Goal: Transaction & Acquisition: Purchase product/service

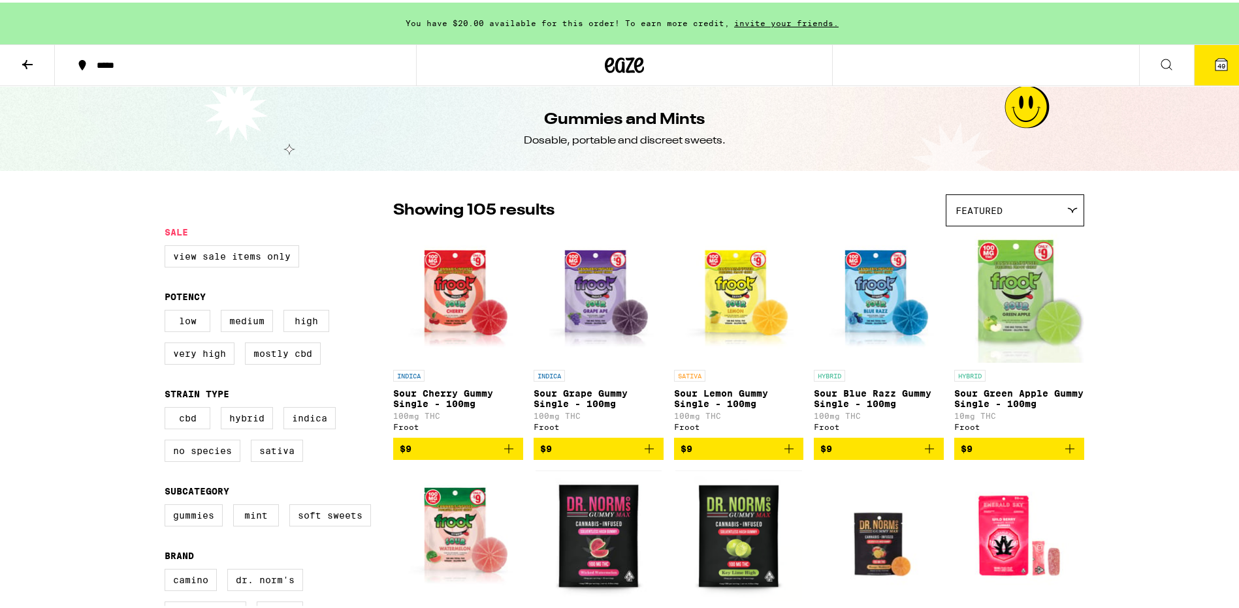
click at [1217, 65] on span "49" at bounding box center [1221, 63] width 8 height 8
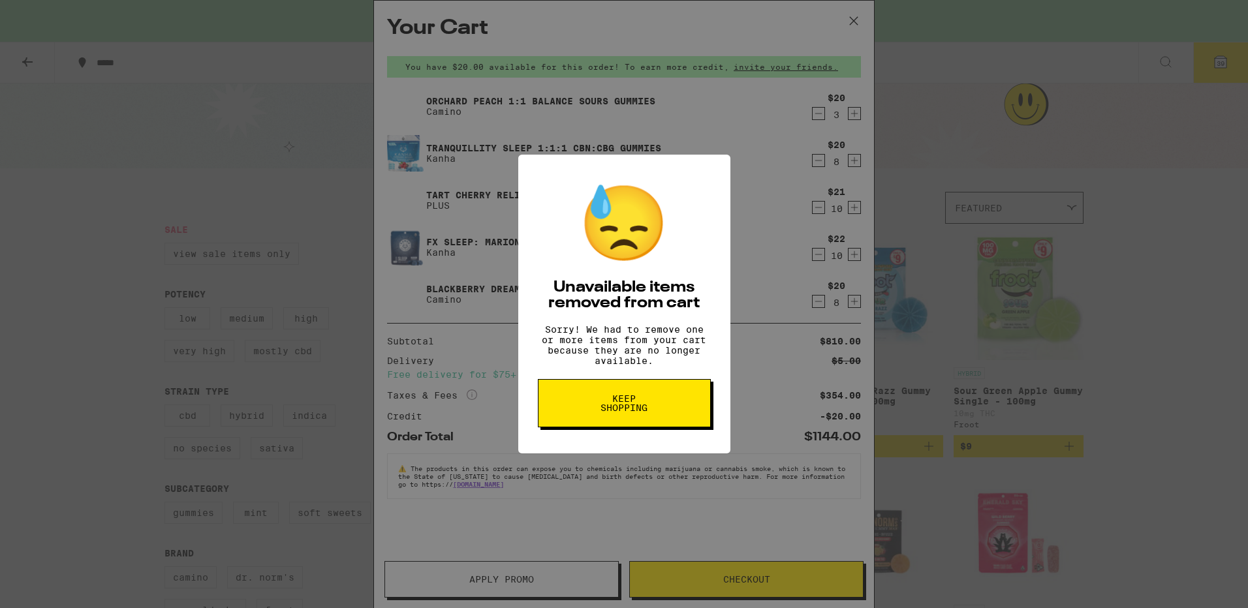
click at [620, 413] on span "Keep Shopping" at bounding box center [624, 403] width 67 height 18
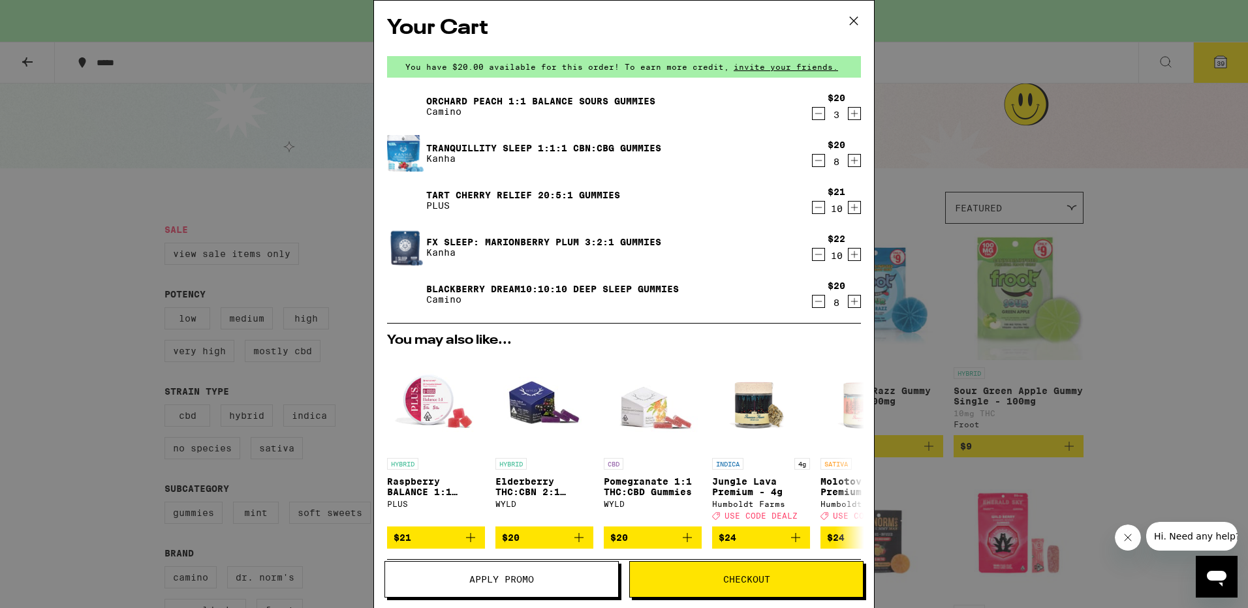
click at [849, 20] on icon at bounding box center [854, 21] width 20 height 20
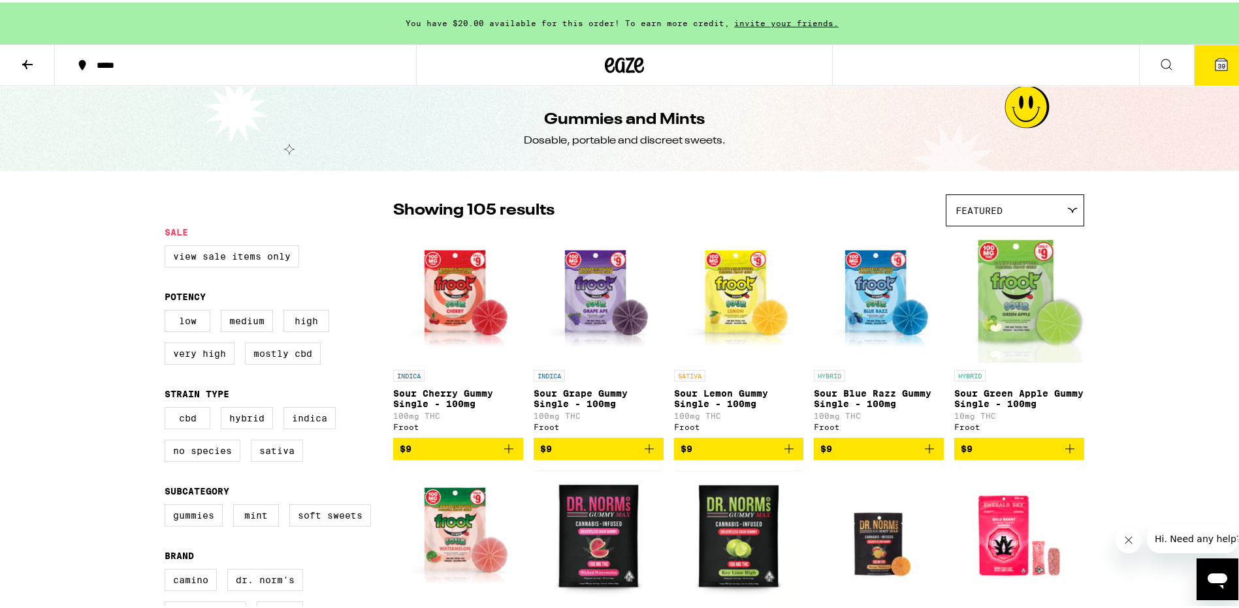
click at [25, 60] on icon at bounding box center [27, 61] width 10 height 9
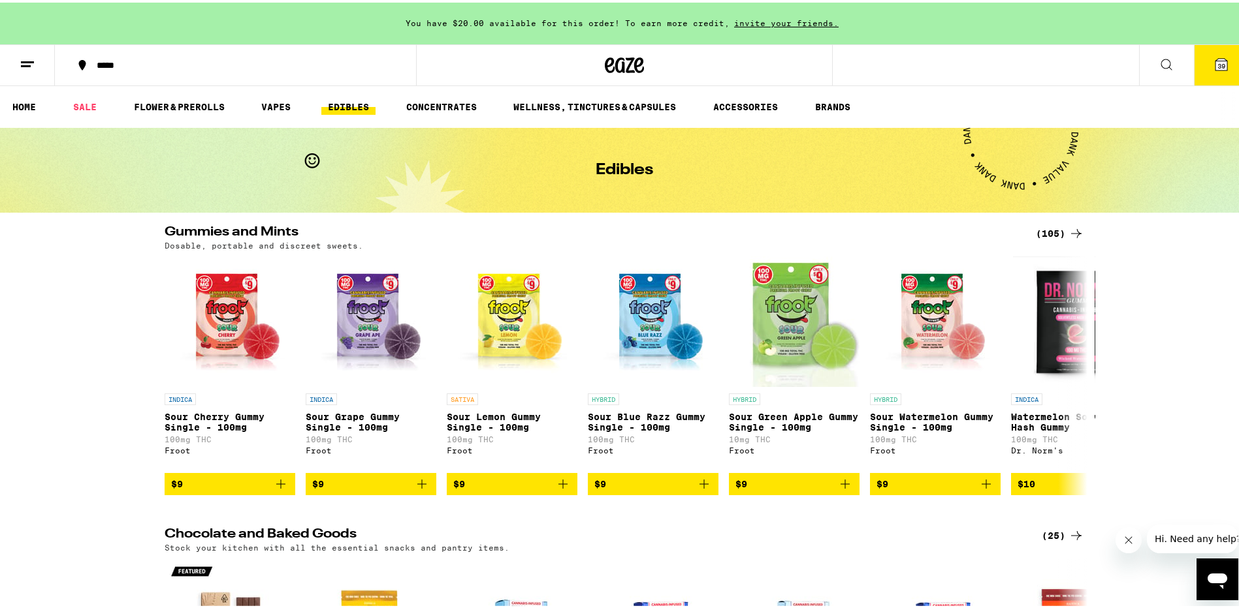
click at [1068, 230] on icon at bounding box center [1076, 231] width 16 height 16
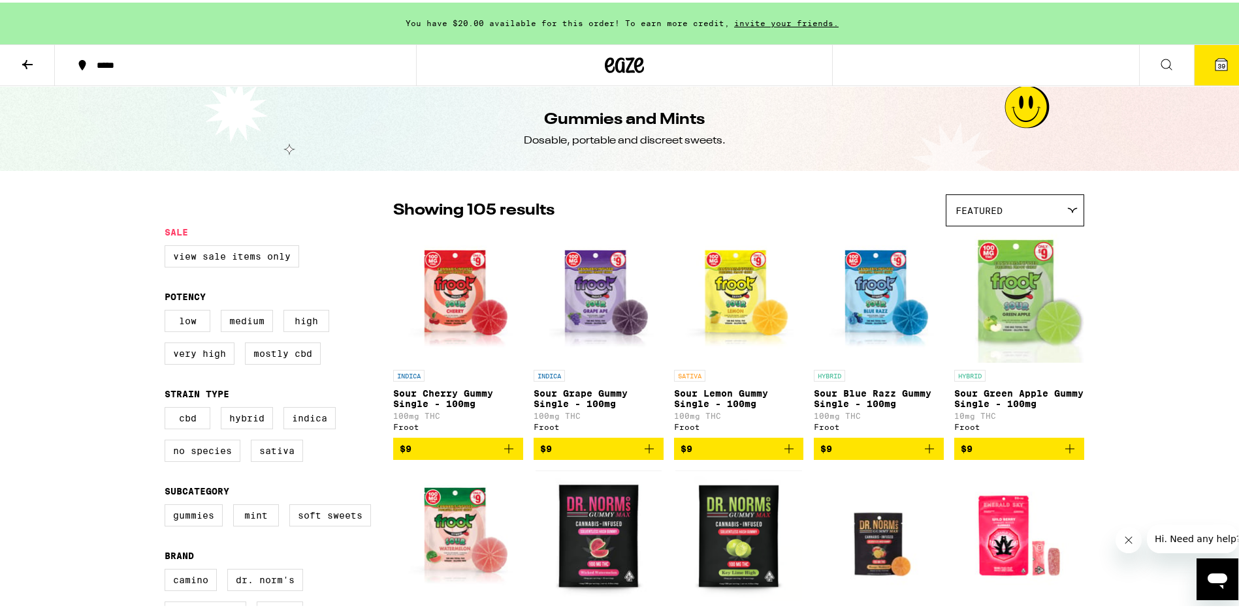
click at [1213, 66] on icon at bounding box center [1221, 62] width 16 height 16
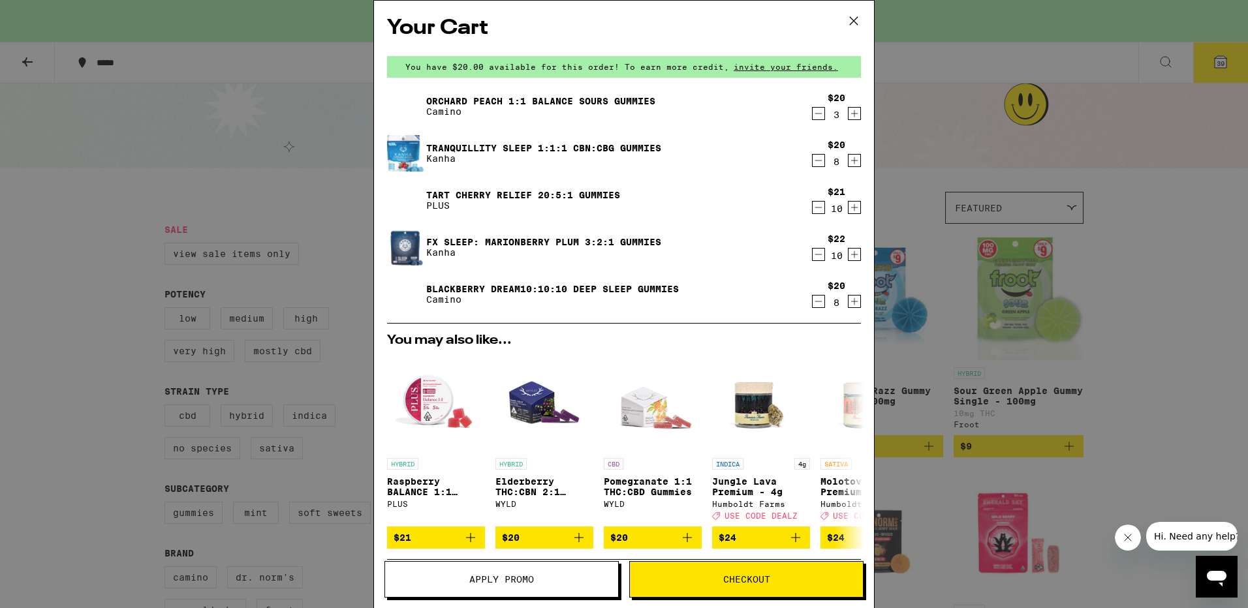
click at [1132, 107] on div "Your Cart You have $20.00 available for this order! To earn more credit, invite…" at bounding box center [624, 304] width 1248 height 608
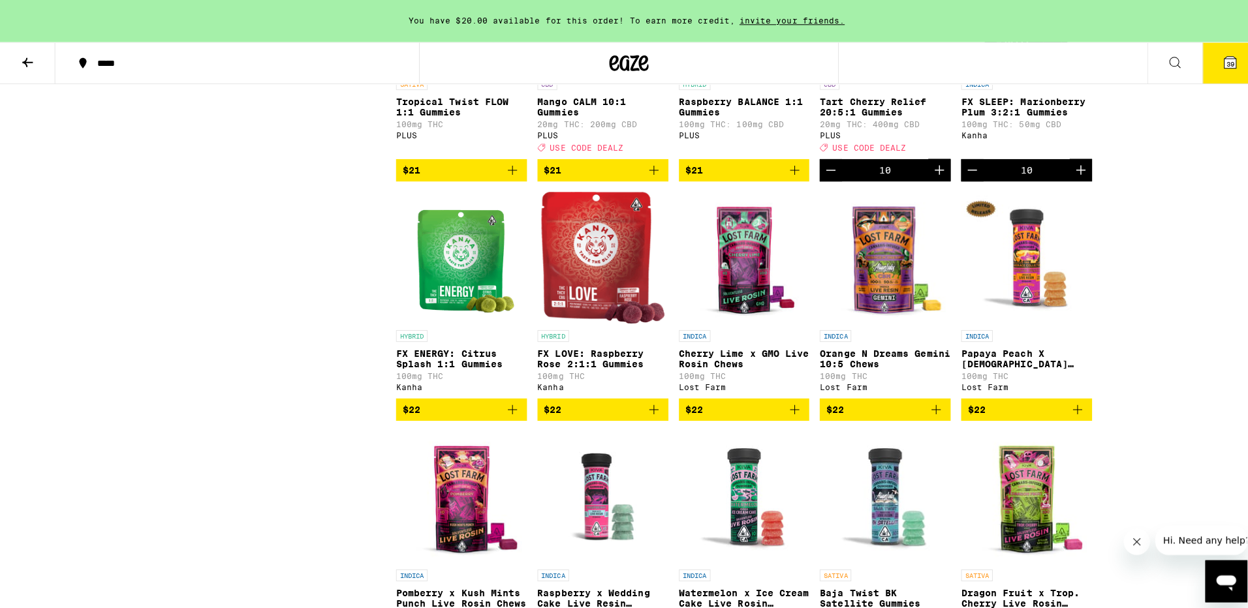
scroll to position [4048, 0]
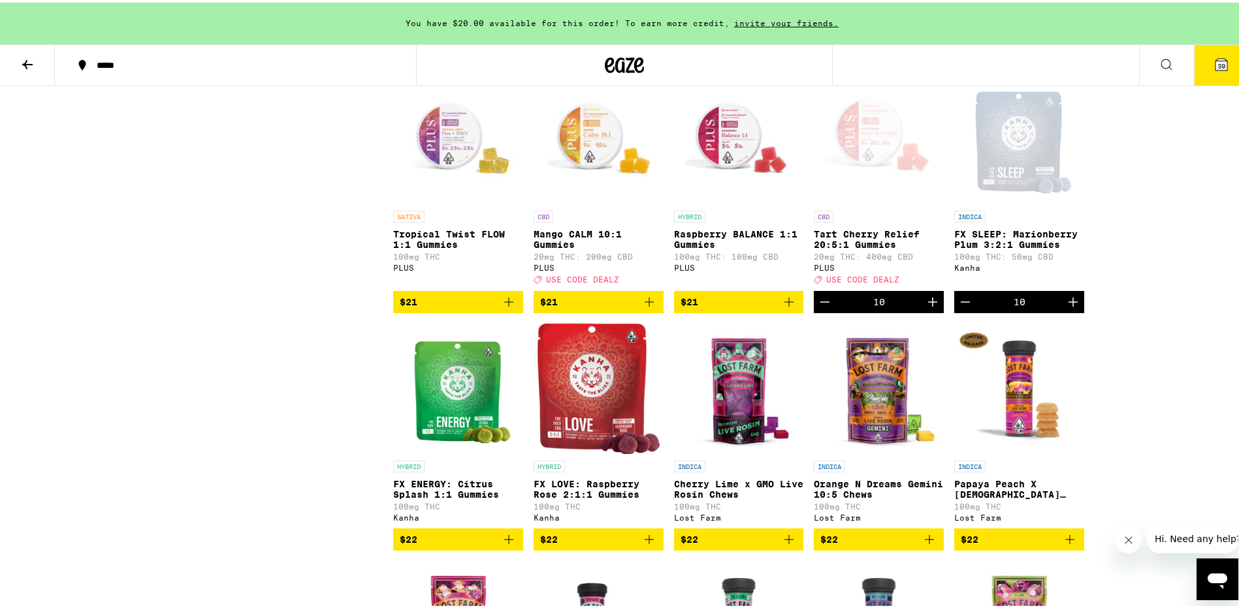
click at [1215, 57] on icon at bounding box center [1221, 62] width 12 height 12
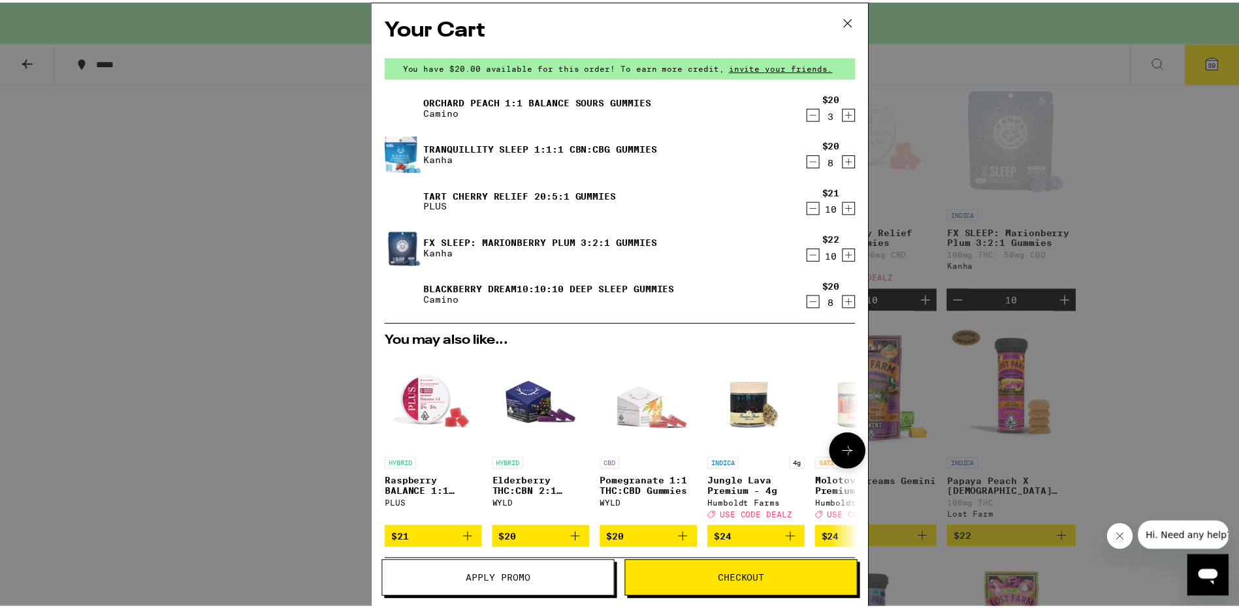
scroll to position [196, 0]
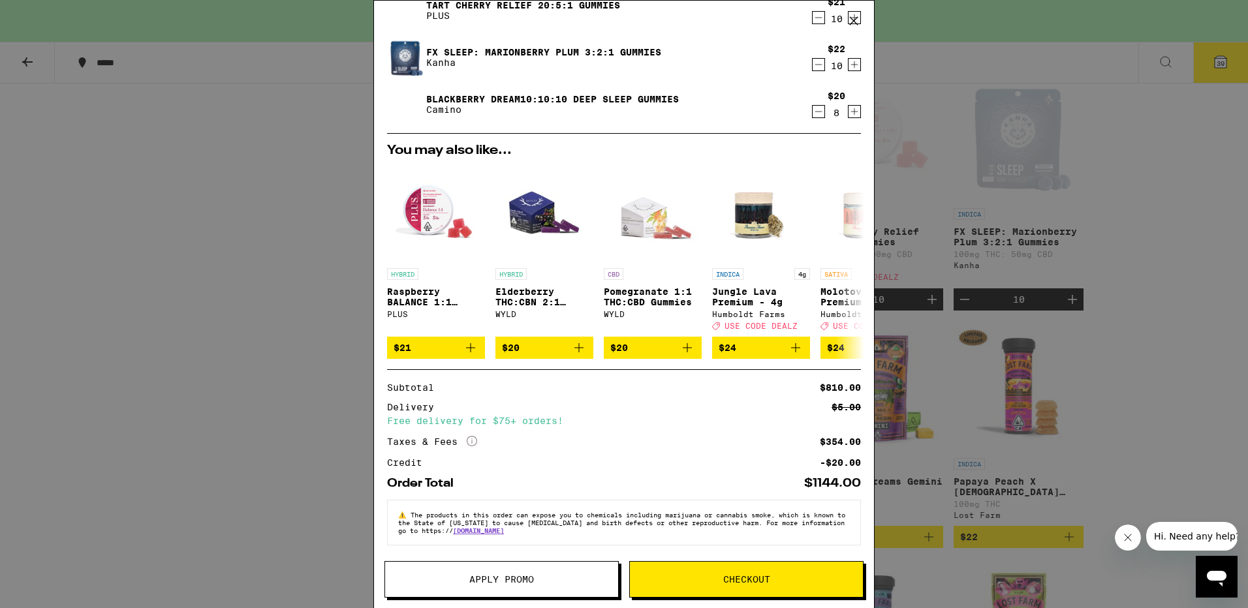
click at [454, 577] on span "Apply Promo" at bounding box center [501, 579] width 233 height 9
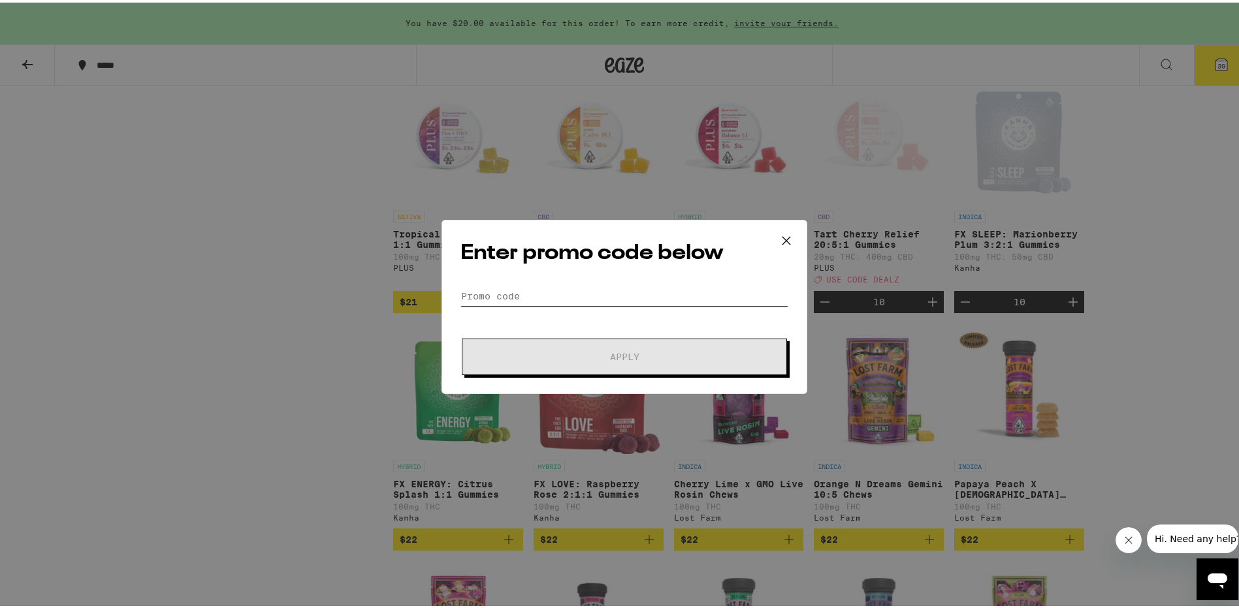
click at [500, 295] on input "Promo Code" at bounding box center [624, 294] width 328 height 20
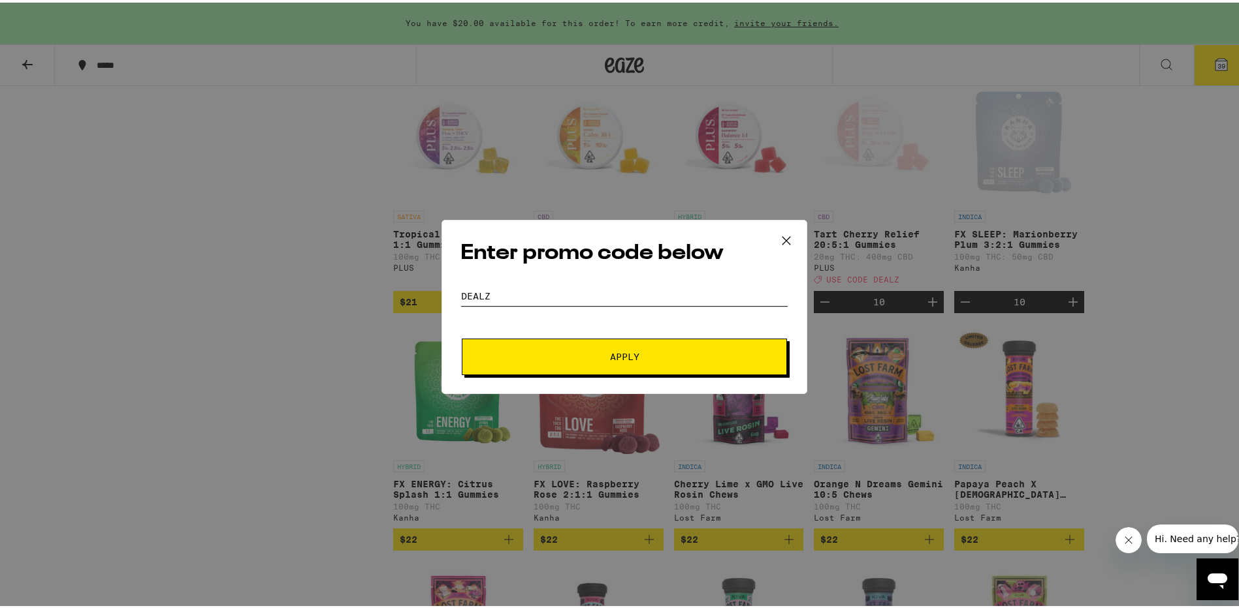
type input "DEALZ"
click at [610, 355] on span "Apply" at bounding box center [624, 354] width 29 height 9
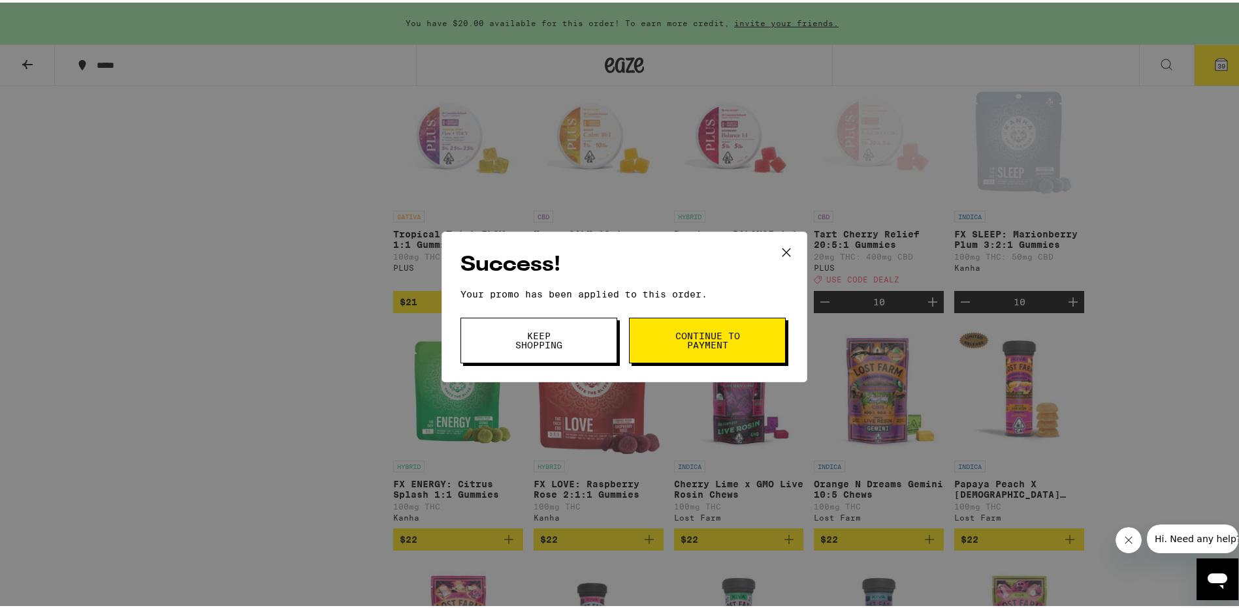
click at [535, 333] on span "Keep Shopping" at bounding box center [538, 338] width 67 height 18
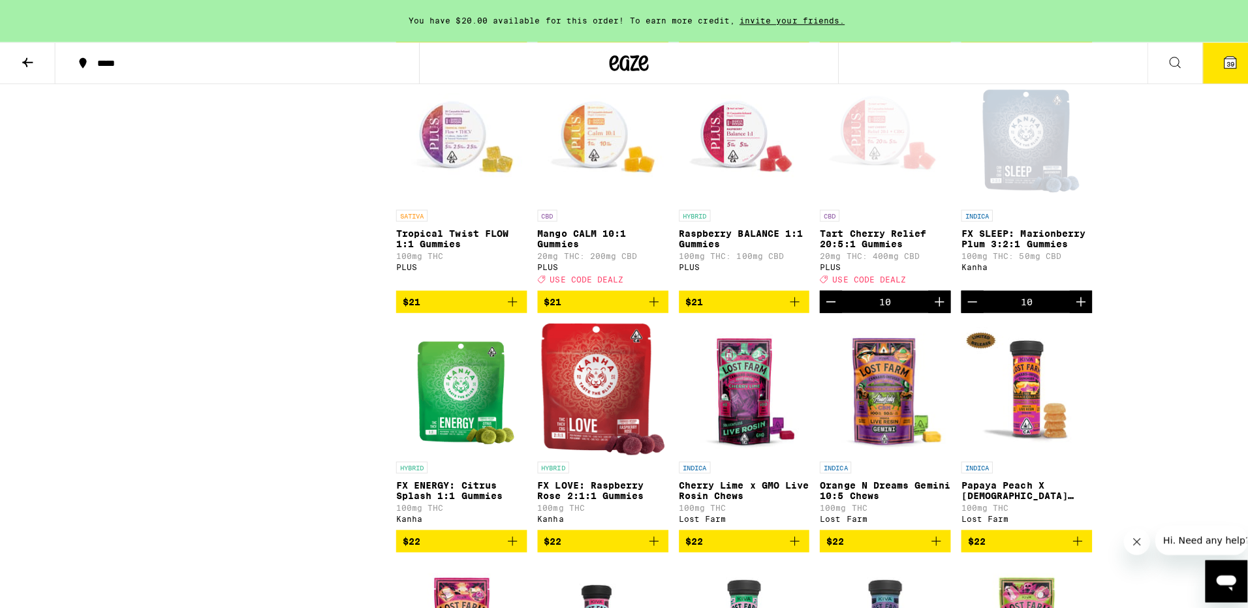
scroll to position [3917, 0]
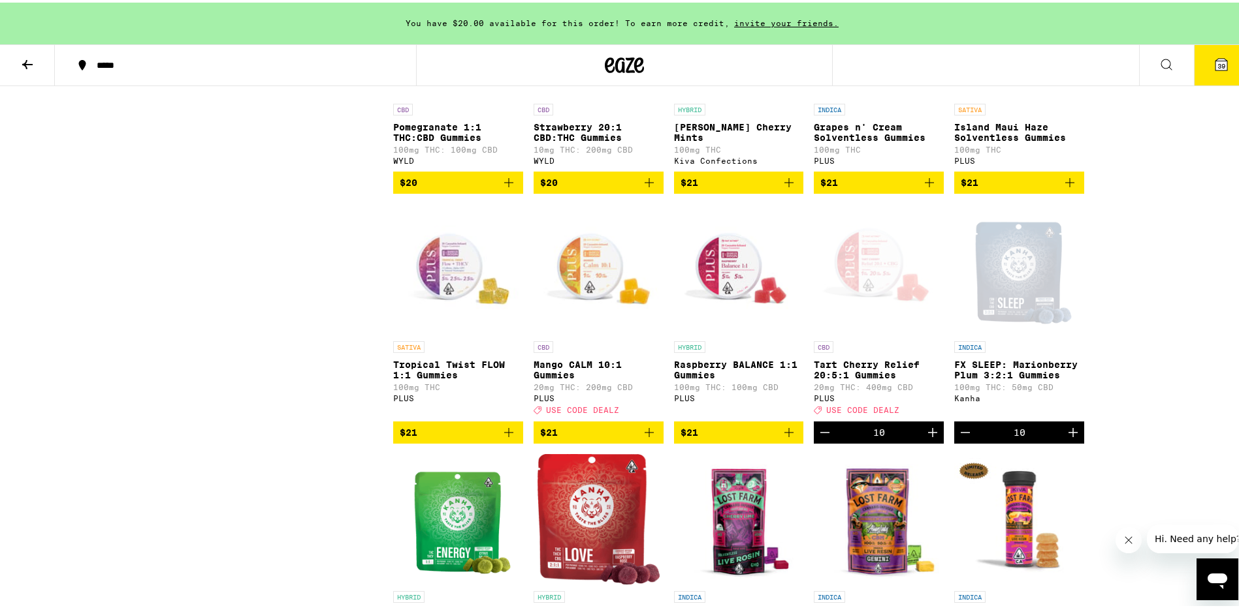
click at [1217, 59] on span "39" at bounding box center [1221, 63] width 8 height 8
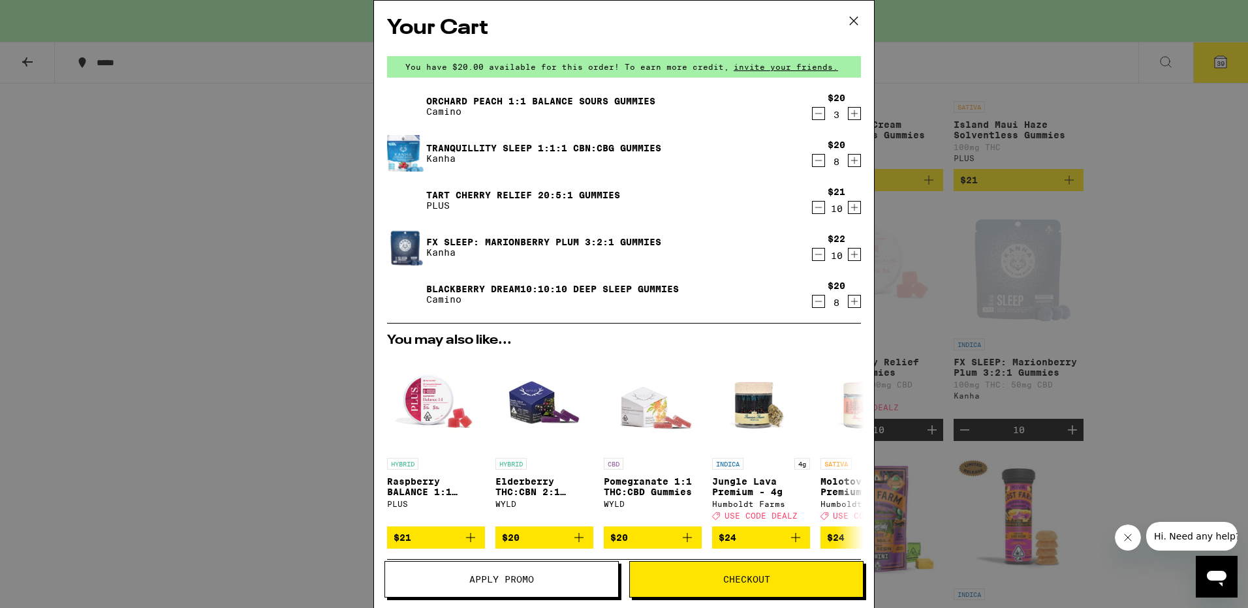
click at [852, 18] on icon at bounding box center [854, 21] width 20 height 20
